Goal: Information Seeking & Learning: Learn about a topic

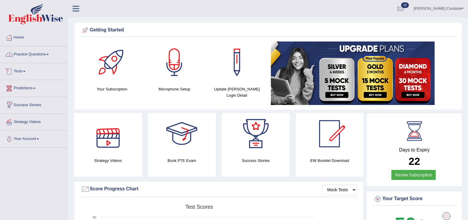
click at [33, 54] on link "Practice Questions" at bounding box center [33, 53] width 67 height 15
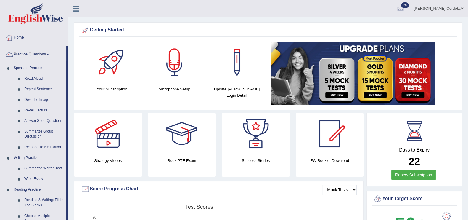
click at [38, 54] on link "Practice Questions" at bounding box center [33, 53] width 66 height 15
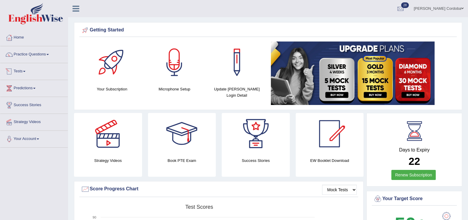
click at [22, 67] on link "Tests" at bounding box center [33, 70] width 67 height 15
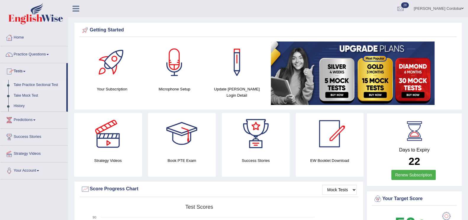
click at [29, 84] on link "Take Practice Sectional Test" at bounding box center [38, 85] width 55 height 11
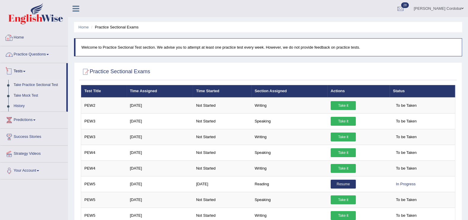
click at [24, 39] on link "Home" at bounding box center [33, 36] width 67 height 15
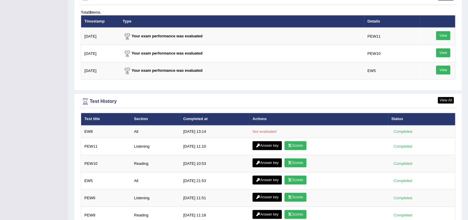
scroll to position [748, 0]
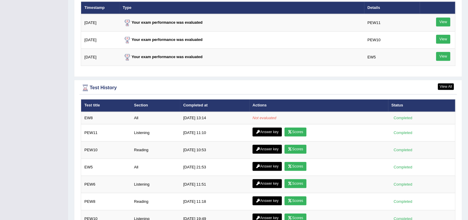
drag, startPoint x: 0, startPoint y: 0, endPoint x: 62, endPoint y: 47, distance: 77.9
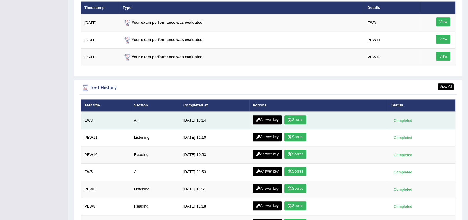
click at [292, 116] on link "Scores" at bounding box center [295, 119] width 22 height 9
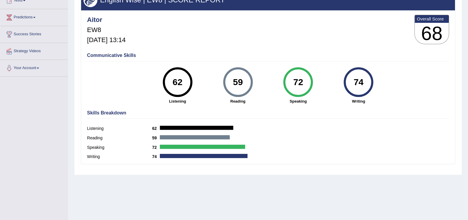
scroll to position [70, 0]
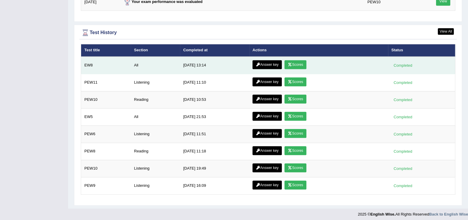
click at [275, 60] on link "Answer key" at bounding box center [266, 64] width 29 height 9
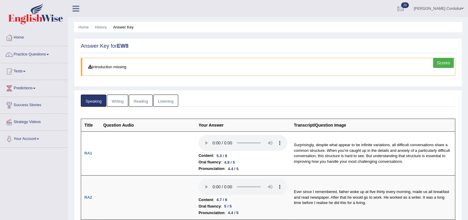
click at [120, 102] on link "Writing" at bounding box center [117, 100] width 21 height 12
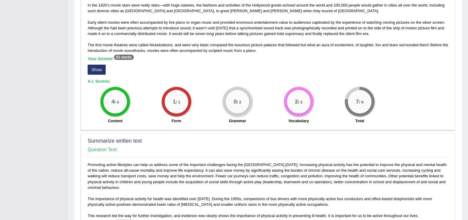
scroll to position [157, 0]
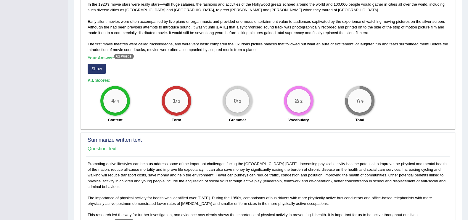
click at [96, 61] on div "Your Answer: 61 words Show" at bounding box center [268, 65] width 361 height 20
click at [96, 62] on div "Your Answer: 61 words Show" at bounding box center [268, 65] width 361 height 20
click at [97, 65] on button "Show" at bounding box center [97, 69] width 18 height 10
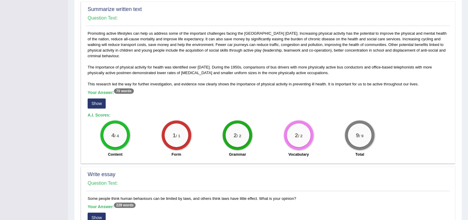
scroll to position [410, 0]
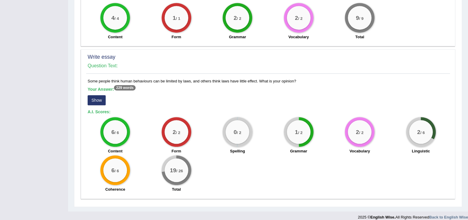
click at [99, 95] on button "Show" at bounding box center [97, 100] width 18 height 10
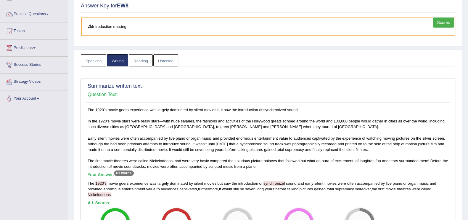
scroll to position [0, 0]
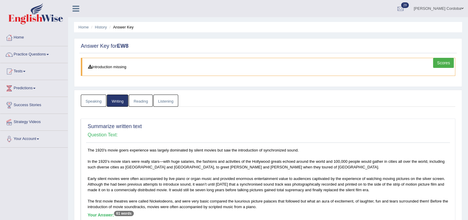
click at [142, 95] on link "Reading" at bounding box center [141, 100] width 24 height 12
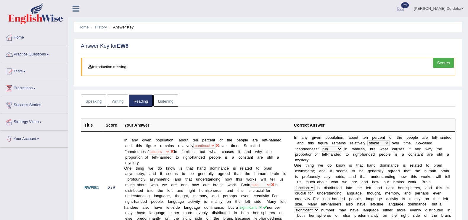
click at [169, 99] on link "Listening" at bounding box center [165, 100] width 25 height 12
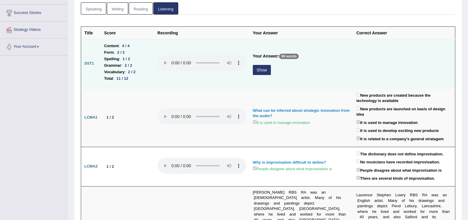
scroll to position [95, 0]
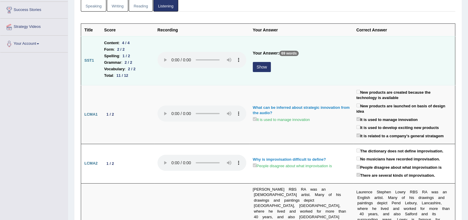
click at [259, 62] on button "Show" at bounding box center [262, 67] width 18 height 10
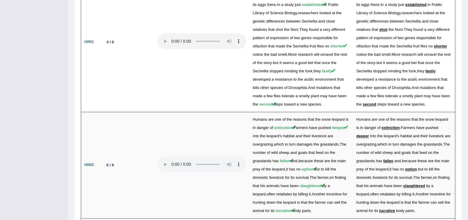
scroll to position [1031, 0]
